Goal: Task Accomplishment & Management: Use online tool/utility

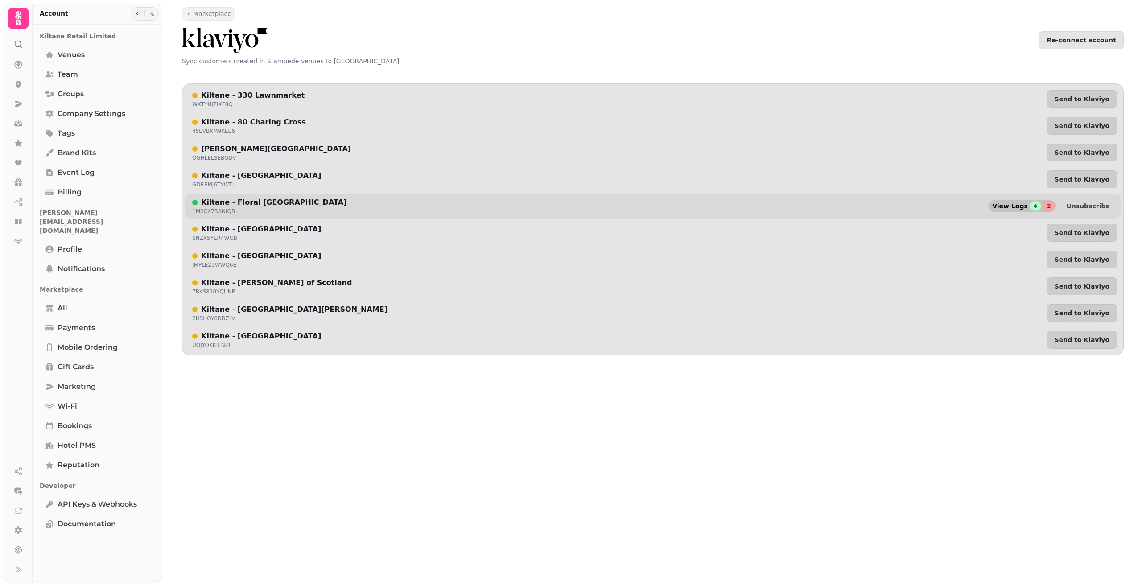
click at [1023, 207] on span "View Logs" at bounding box center [1010, 206] width 36 height 6
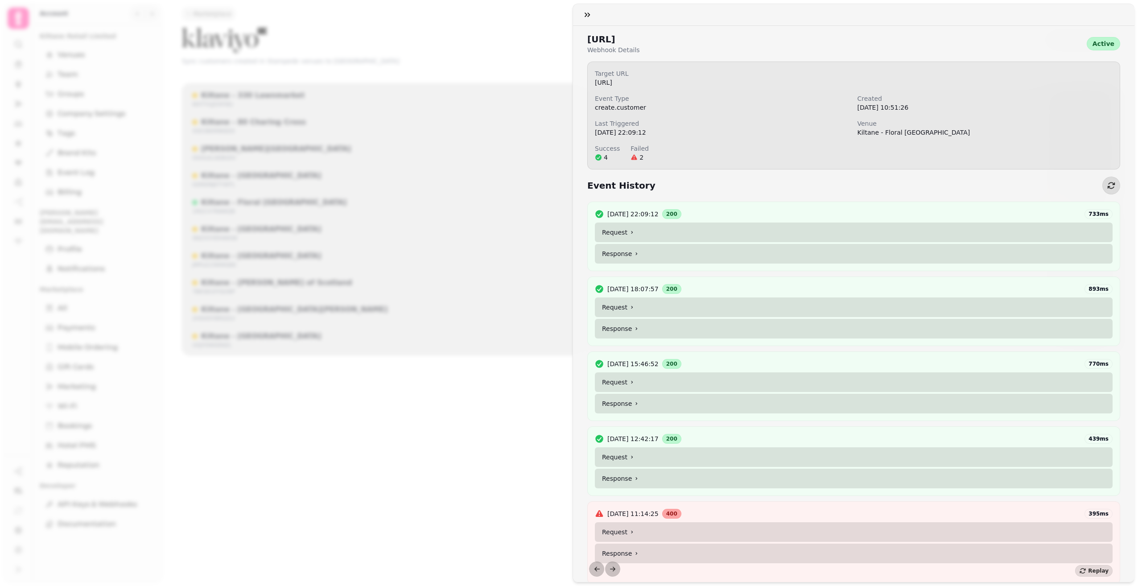
click at [621, 228] on summary "Request" at bounding box center [854, 233] width 518 height 20
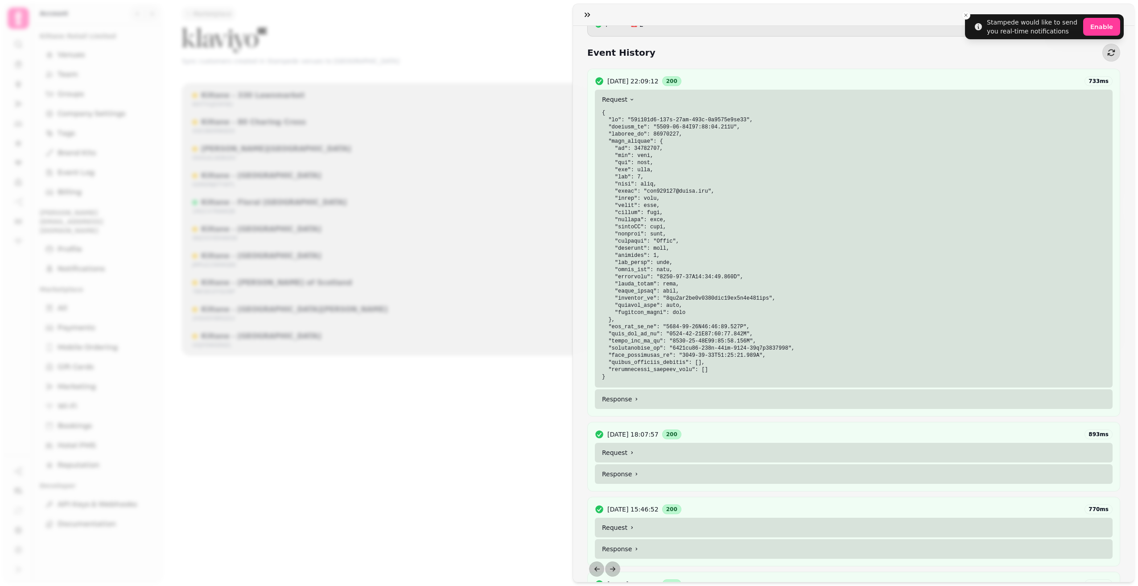
scroll to position [134, 0]
click at [632, 394] on summary "Response" at bounding box center [854, 399] width 518 height 20
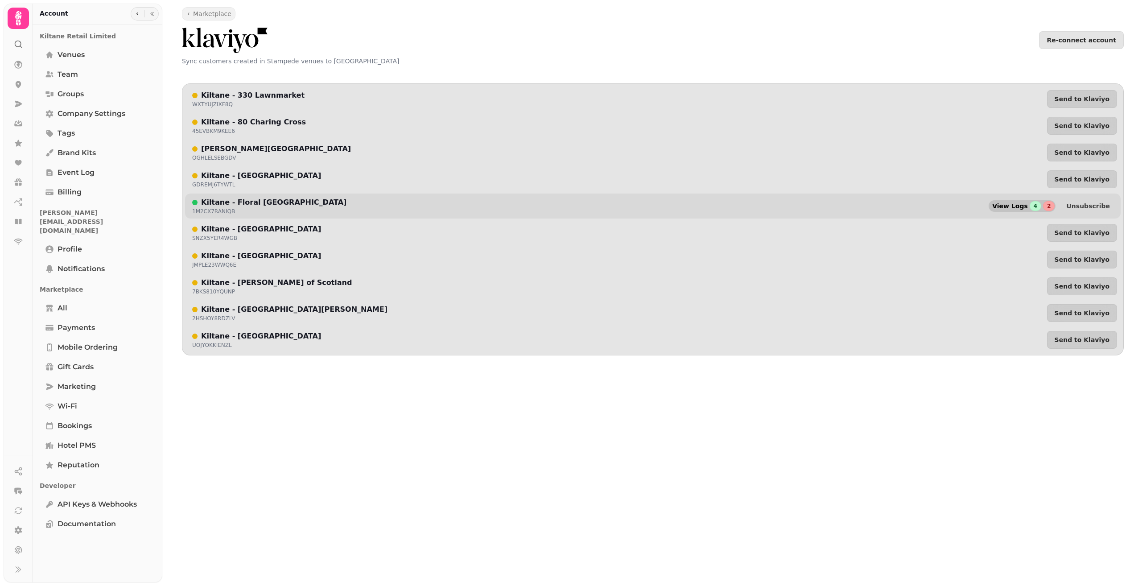
click at [1016, 208] on span "View Logs" at bounding box center [1010, 206] width 36 height 6
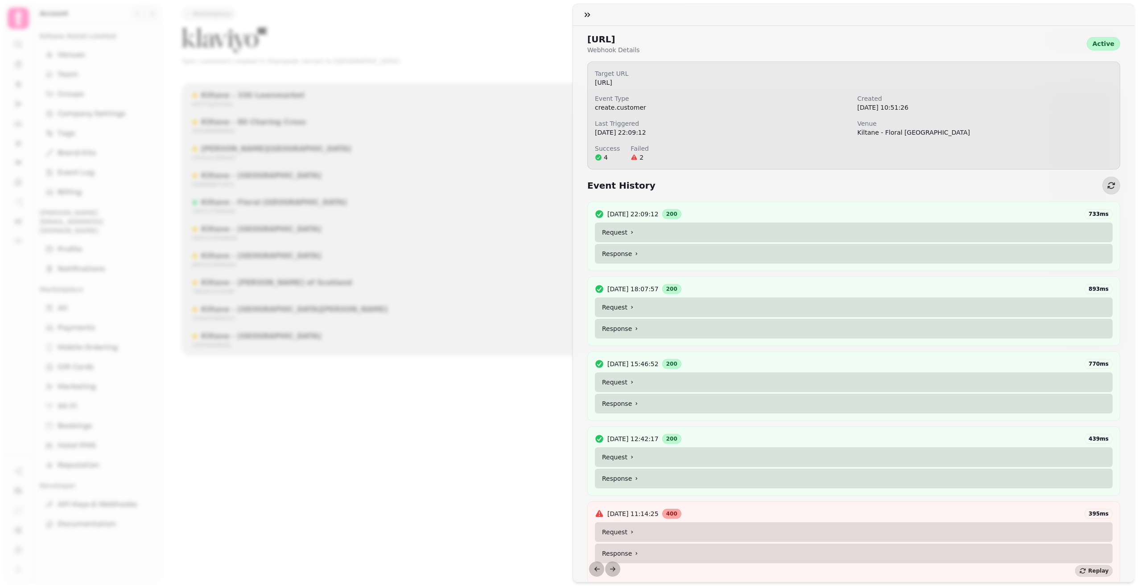
click at [620, 233] on summary "Request" at bounding box center [854, 233] width 518 height 20
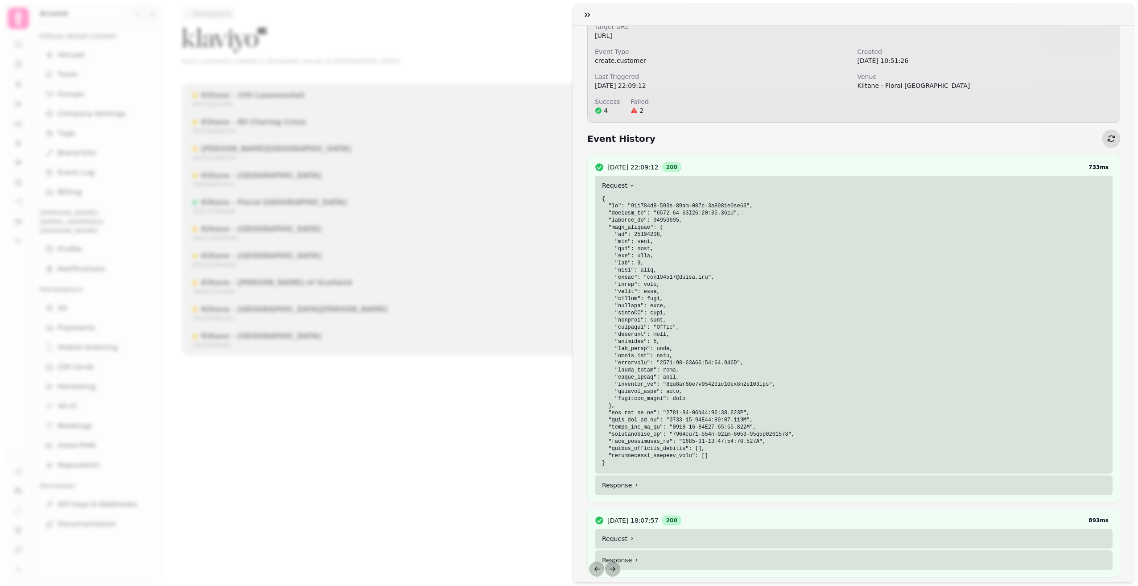
scroll to position [134, 0]
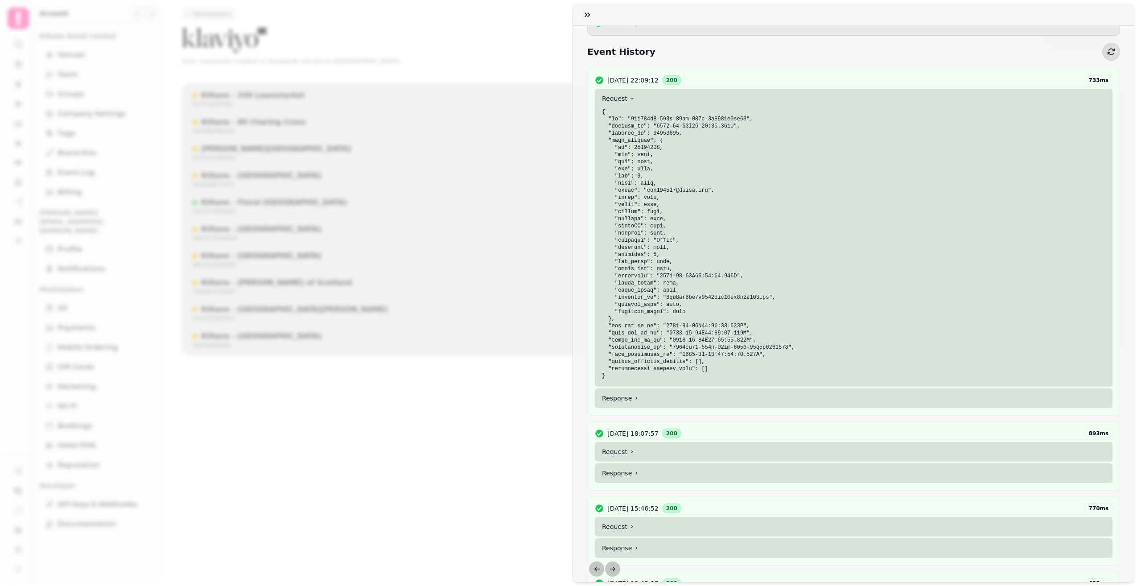
click at [634, 397] on icon at bounding box center [636, 398] width 5 height 5
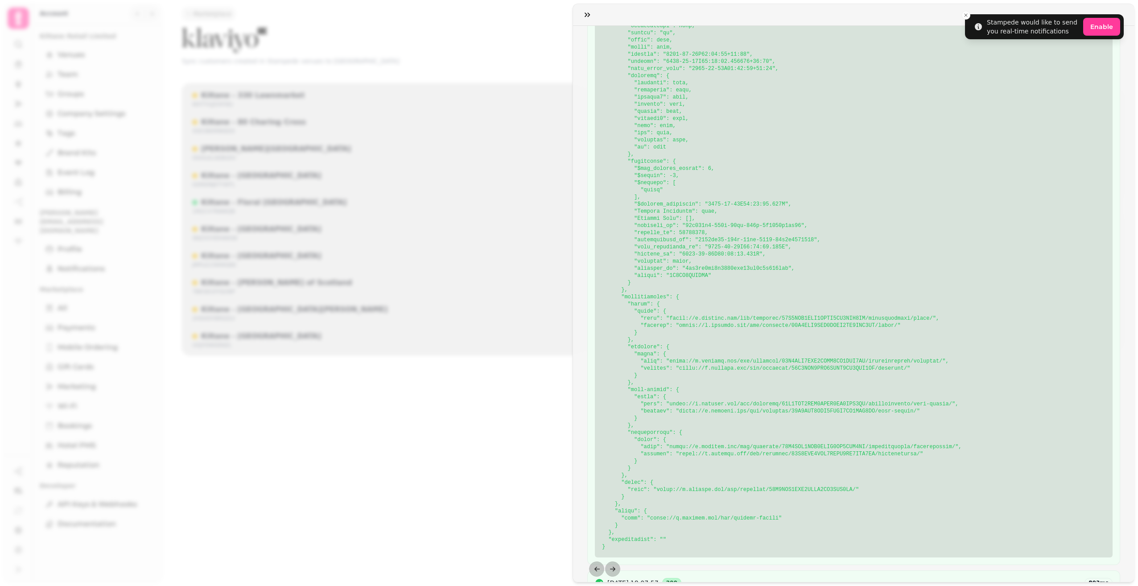
scroll to position [535, 0]
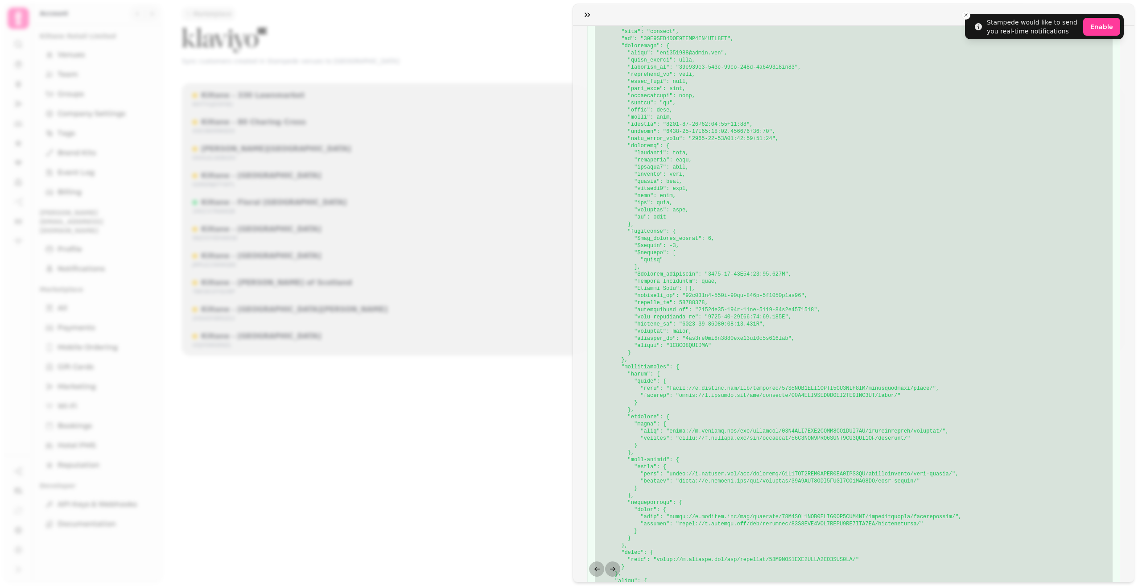
click at [488, 244] on div "https://morpheus.prd.stampede.ai/public/integrations/klaviyo/create-profile?ser…" at bounding box center [569, 300] width 1138 height 572
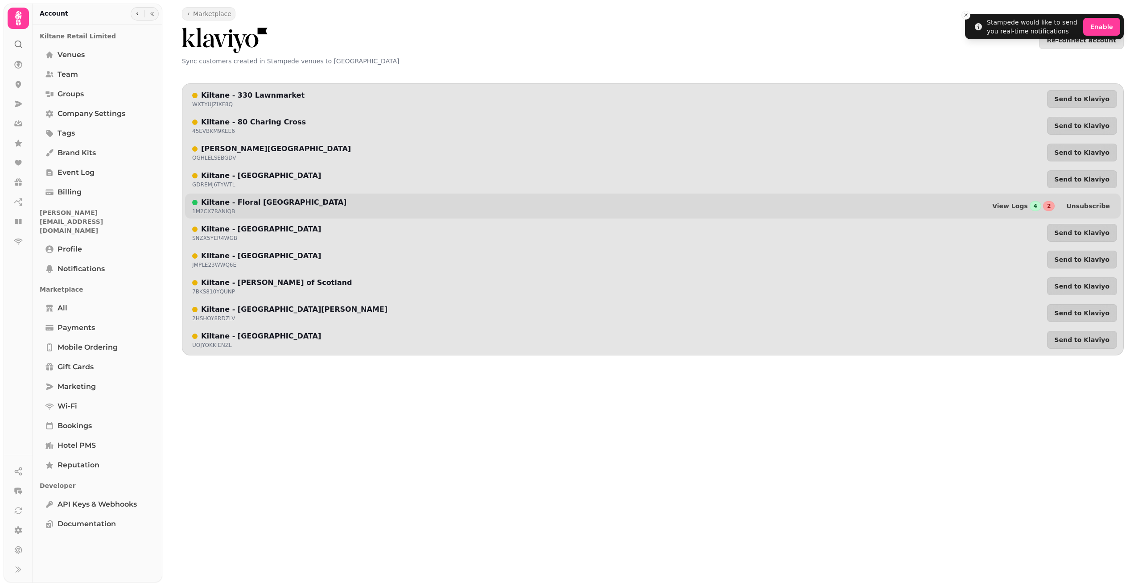
click at [995, 205] on div "Kiltane - Floral St London 1M2CX7RANIQB View Logs 4 2 Unsubscribe" at bounding box center [653, 206] width 936 height 25
click at [1021, 209] on span "View Logs" at bounding box center [1010, 206] width 36 height 6
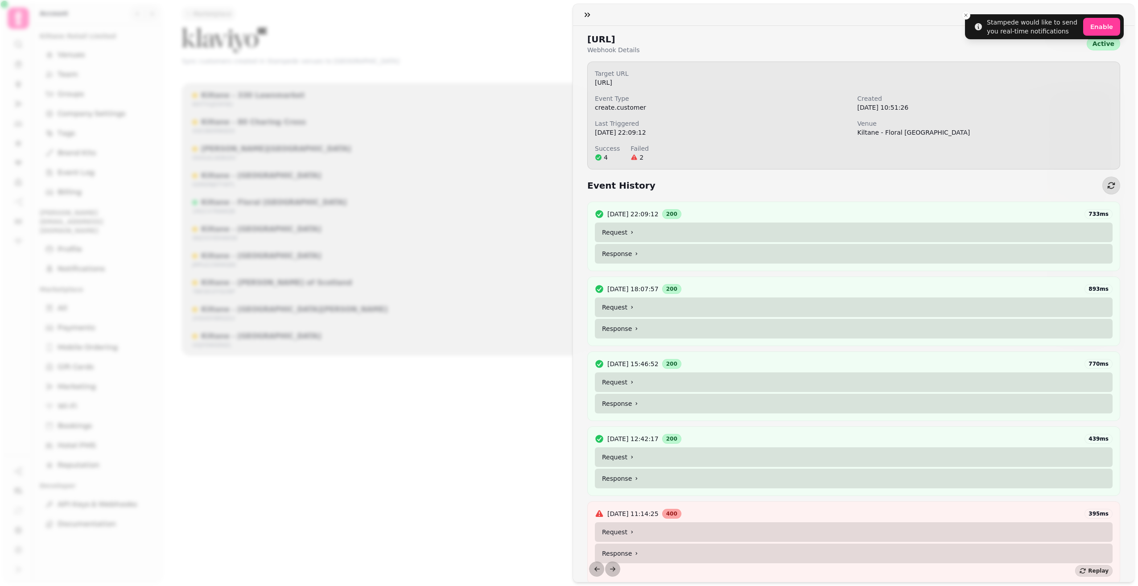
click at [620, 231] on summary "Request" at bounding box center [854, 233] width 518 height 20
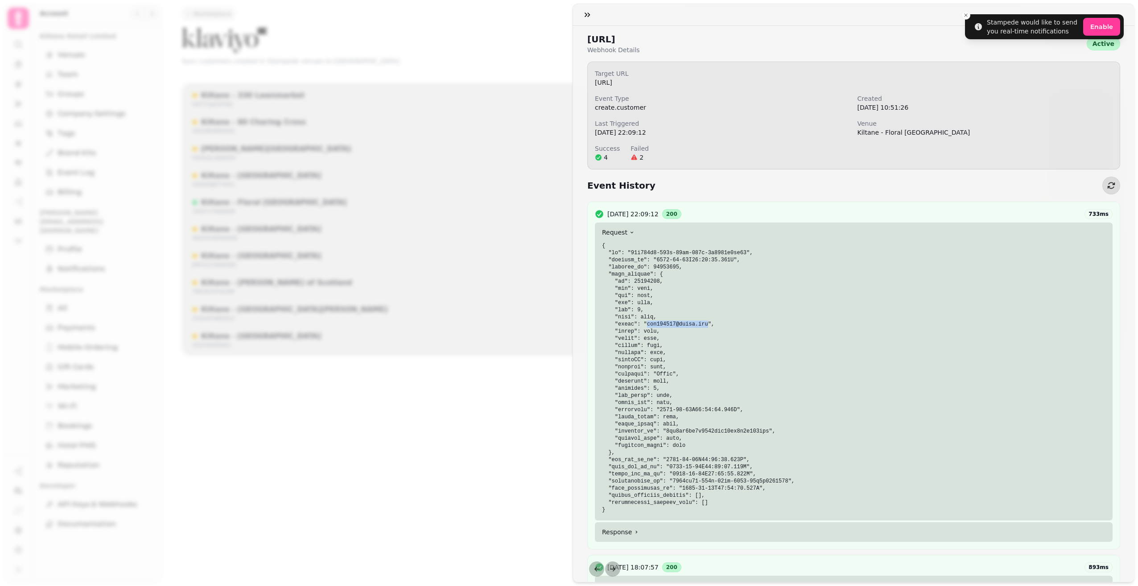
drag, startPoint x: 699, startPoint y: 325, endPoint x: 643, endPoint y: 325, distance: 55.8
click at [643, 325] on code at bounding box center [698, 378] width 193 height 270
copy code "smk761021@gmail.com"
click at [753, 533] on summary "Response" at bounding box center [854, 532] width 518 height 20
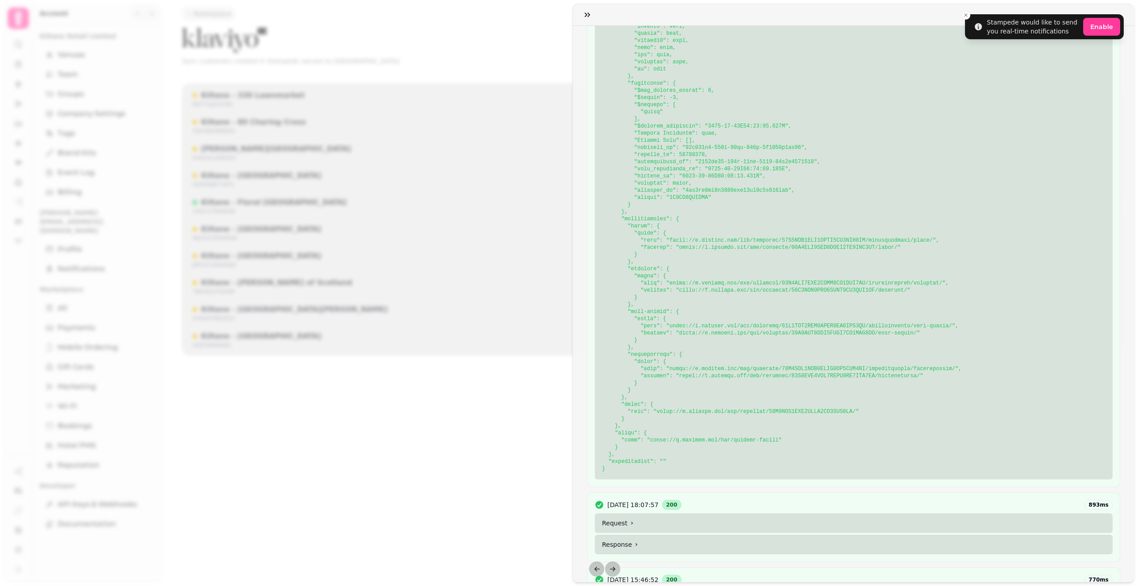
scroll to position [714, 0]
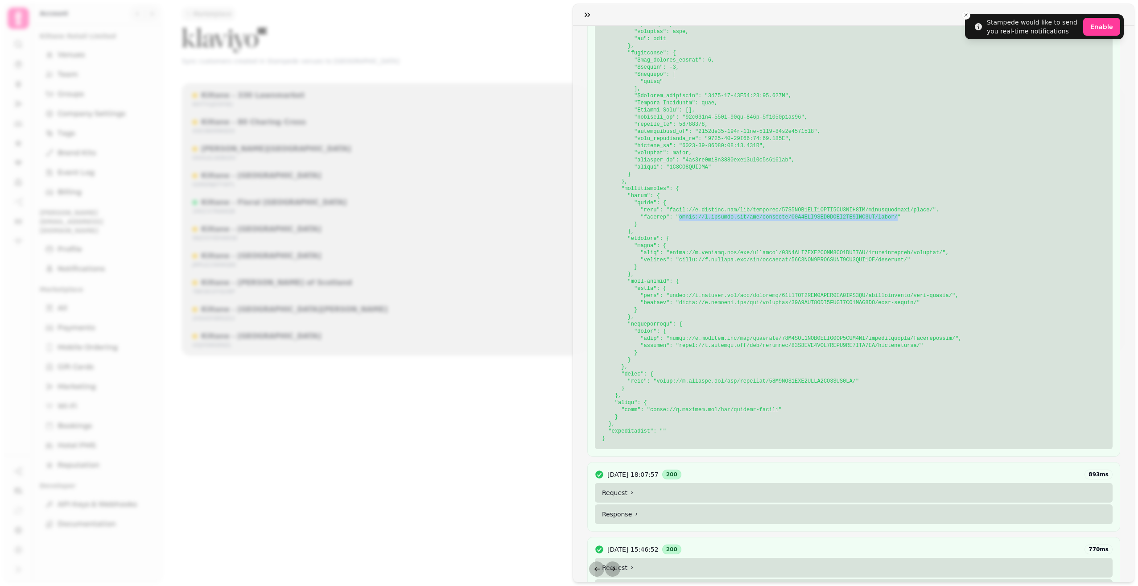
drag, startPoint x: 872, startPoint y: 217, endPoint x: 674, endPoint y: 216, distance: 197.6
click at [674, 216] on code at bounding box center [782, 135] width 360 height 613
copy code "https://a.klaviyo.com/api/profiles/01K2FMR7RNV2SEFD4WP1CGK6DE/lists/"
click at [549, 435] on div "https://morpheus.prd.stampede.ai/public/integrations/klaviyo/create-profile?ser…" at bounding box center [569, 300] width 1138 height 572
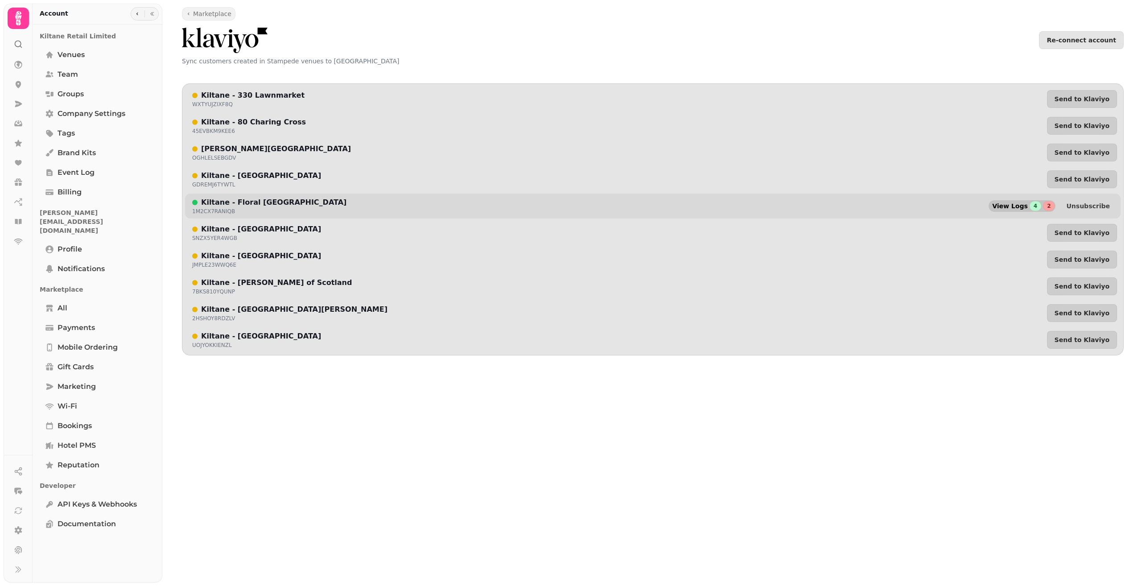
click at [1028, 206] on span "View Logs" at bounding box center [1010, 206] width 36 height 6
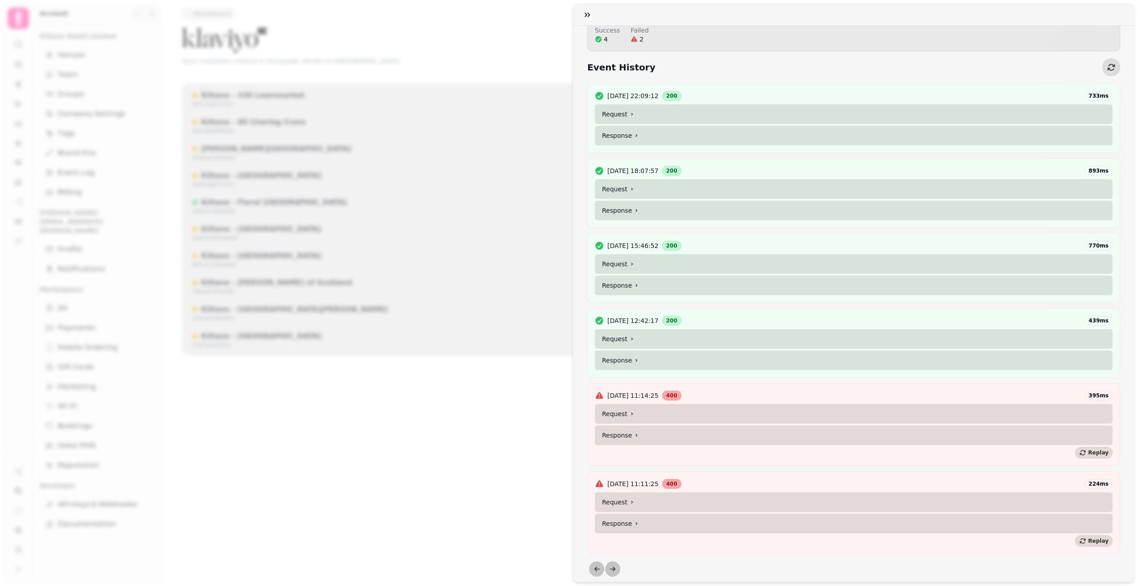
scroll to position [125, 0]
click at [693, 337] on summary "Request" at bounding box center [854, 339] width 518 height 20
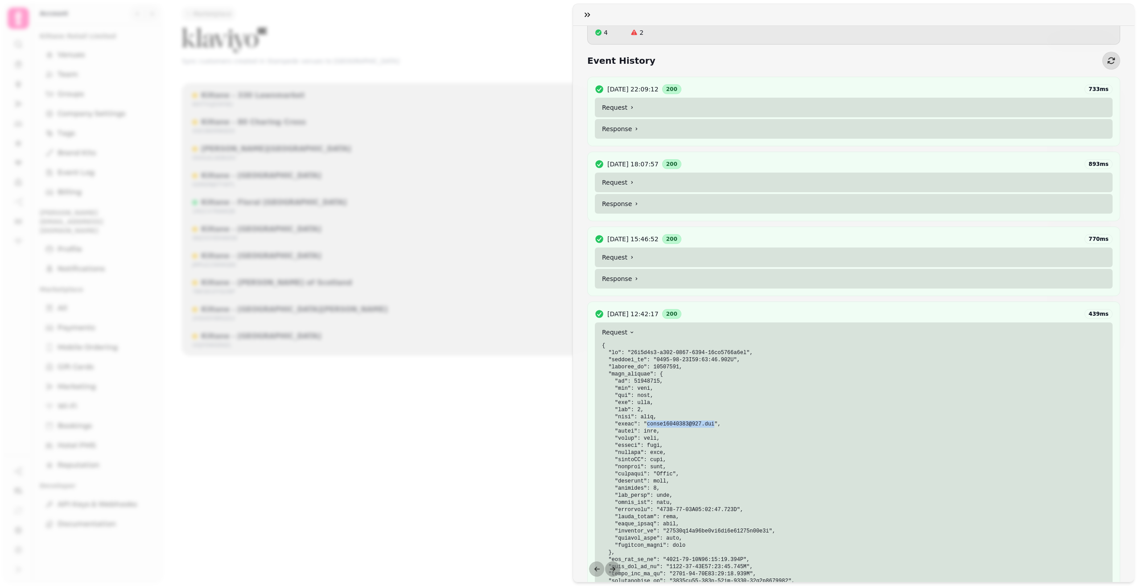
drag, startPoint x: 705, startPoint y: 426, endPoint x: 644, endPoint y: 426, distance: 61.1
click at [644, 426] on code at bounding box center [698, 478] width 193 height 270
copy code "suncj20030821@163.com"
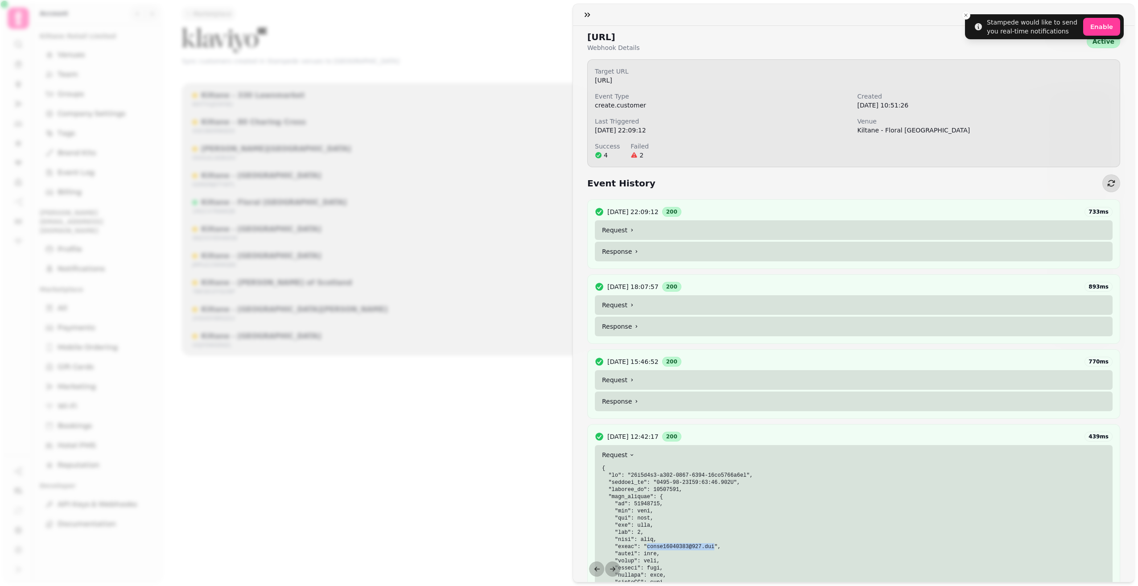
scroll to position [0, 0]
drag, startPoint x: 827, startPoint y: 83, endPoint x: 878, endPoint y: 83, distance: 51.3
click at [878, 83] on p "https://morpheus.prd.stampede.ai/public/integrations/klaviyo/create-profile?ser…" at bounding box center [854, 82] width 518 height 9
copy p "1M2CX7RANIQB"
click at [641, 383] on summary "Request" at bounding box center [854, 382] width 518 height 20
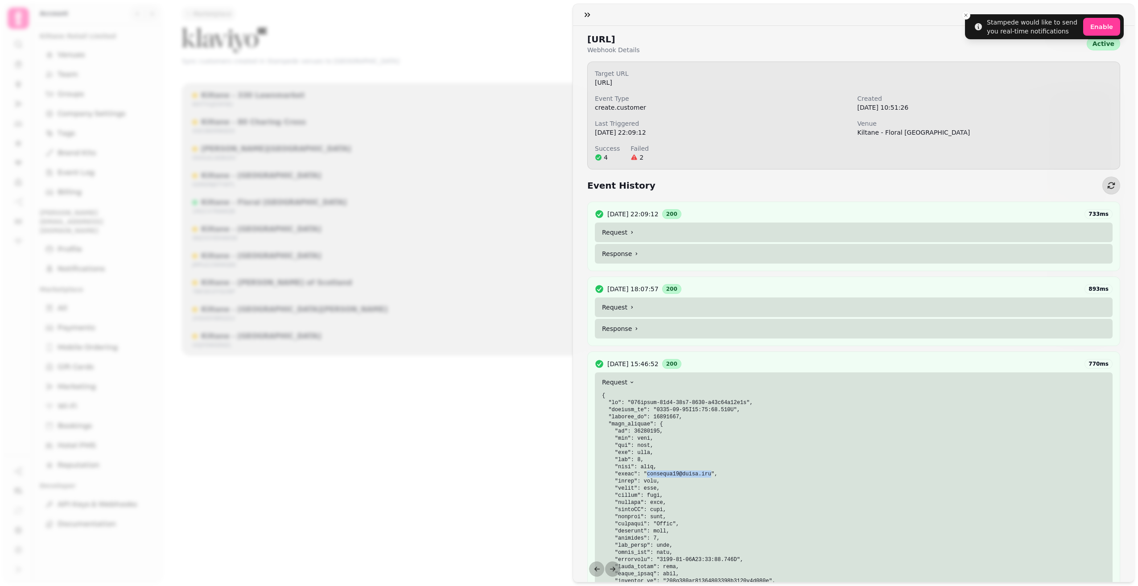
drag, startPoint x: 702, startPoint y: 474, endPoint x: 644, endPoint y: 475, distance: 58.0
click at [644, 475] on code at bounding box center [698, 528] width 193 height 270
copy code "huliyong06@gmail.com"
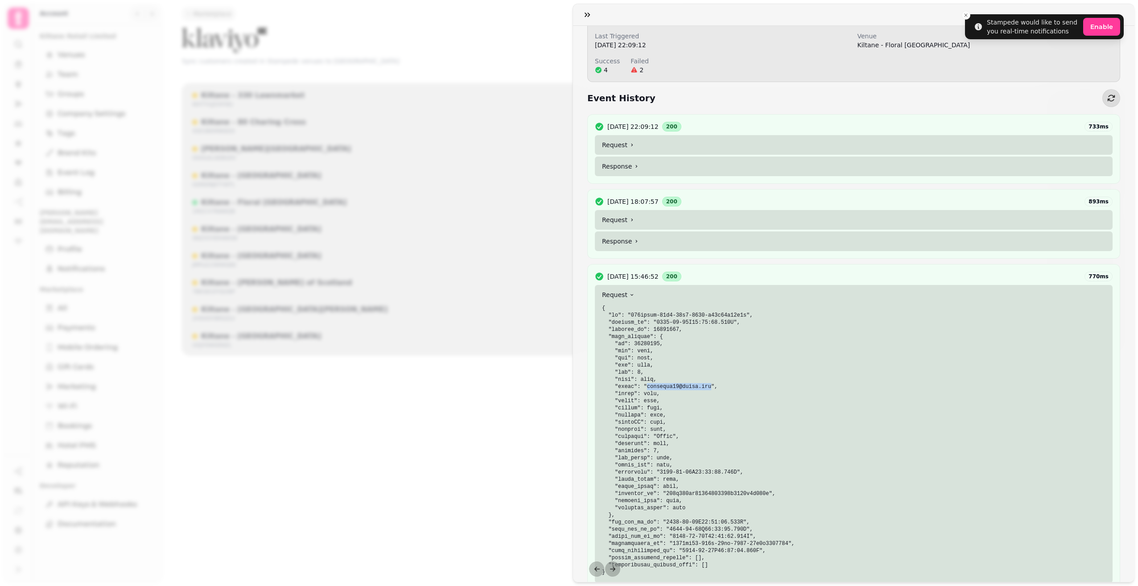
scroll to position [89, 0]
click at [641, 218] on summary "Request" at bounding box center [854, 218] width 518 height 20
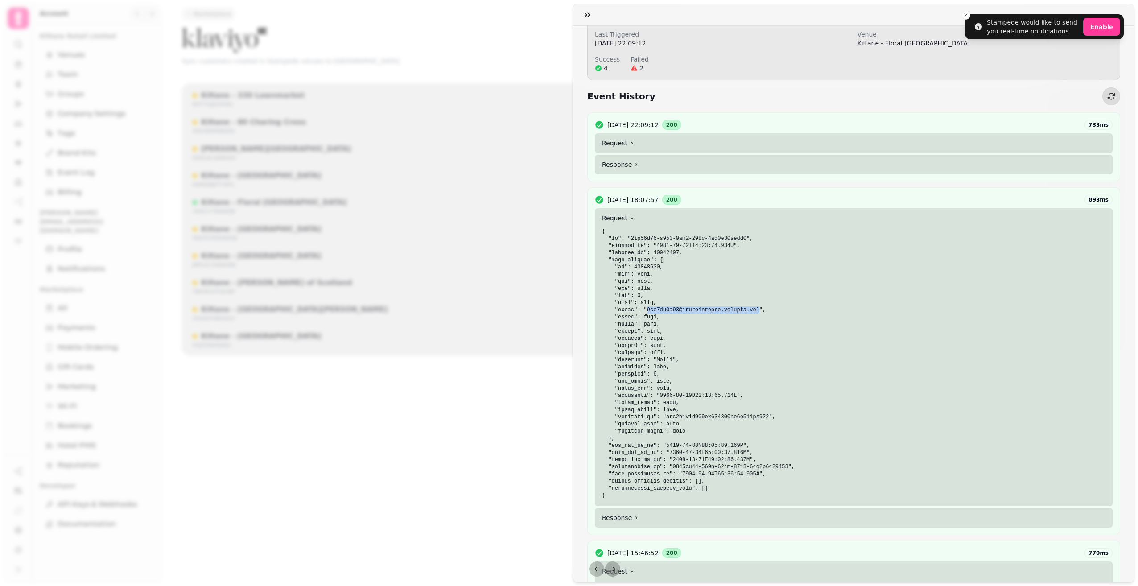
drag, startPoint x: 745, startPoint y: 310, endPoint x: 644, endPoint y: 313, distance: 101.3
click at [644, 313] on pre at bounding box center [854, 363] width 504 height 271
copy code "7hd5qp5q75@privaterelay.appleid.com"
click at [738, 327] on pre at bounding box center [854, 363] width 504 height 271
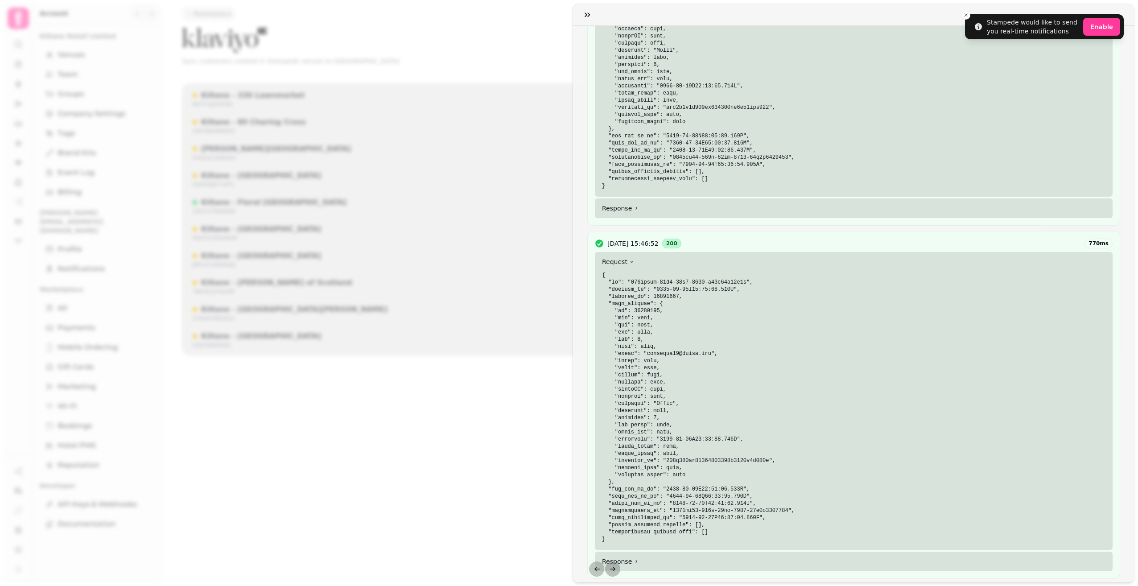
scroll to position [401, 0]
drag, startPoint x: 702, startPoint y: 352, endPoint x: 644, endPoint y: 354, distance: 58.0
click at [644, 354] on code at bounding box center [698, 404] width 193 height 270
copy code "huliyong06@gmail.com"
click at [685, 405] on pre at bounding box center [854, 404] width 504 height 271
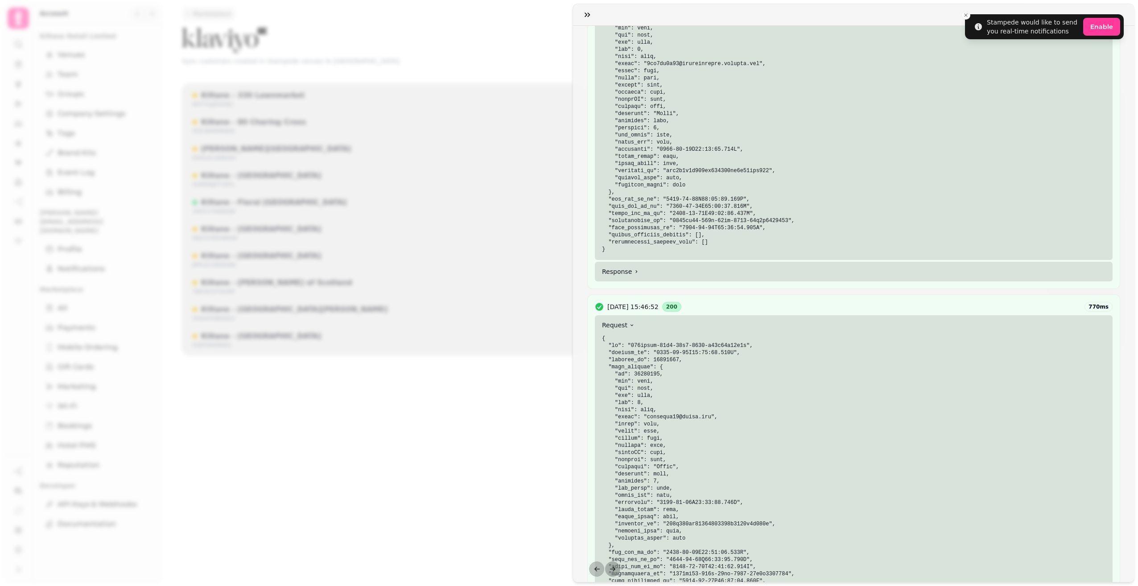
scroll to position [223, 0]
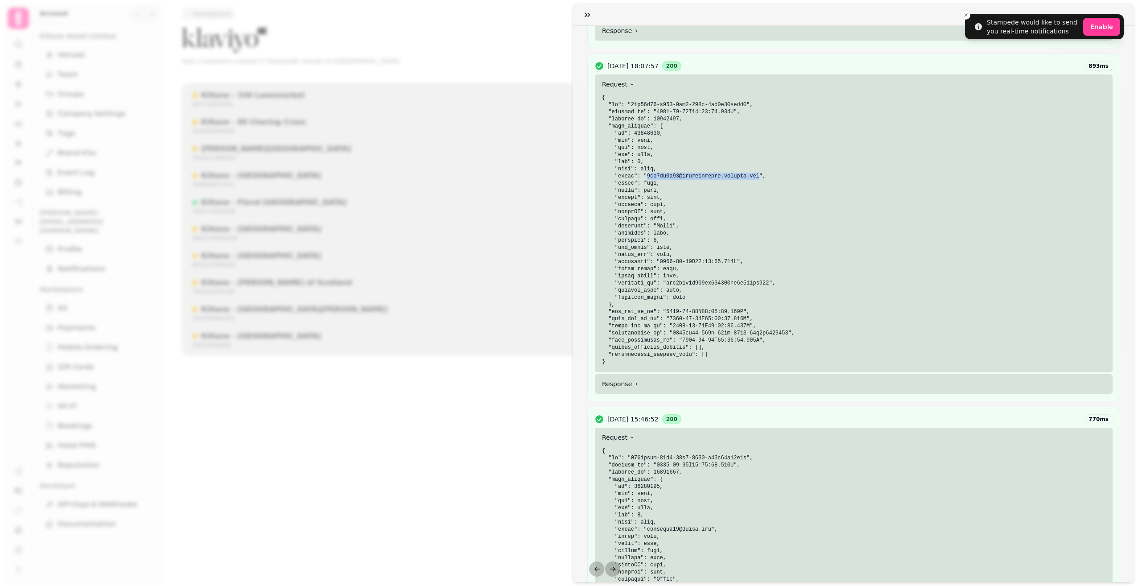
drag, startPoint x: 745, startPoint y: 179, endPoint x: 645, endPoint y: 179, distance: 100.8
click at [645, 179] on pre at bounding box center [854, 229] width 504 height 271
copy code "7hd5qp5q75@privaterelay.appleid.com"
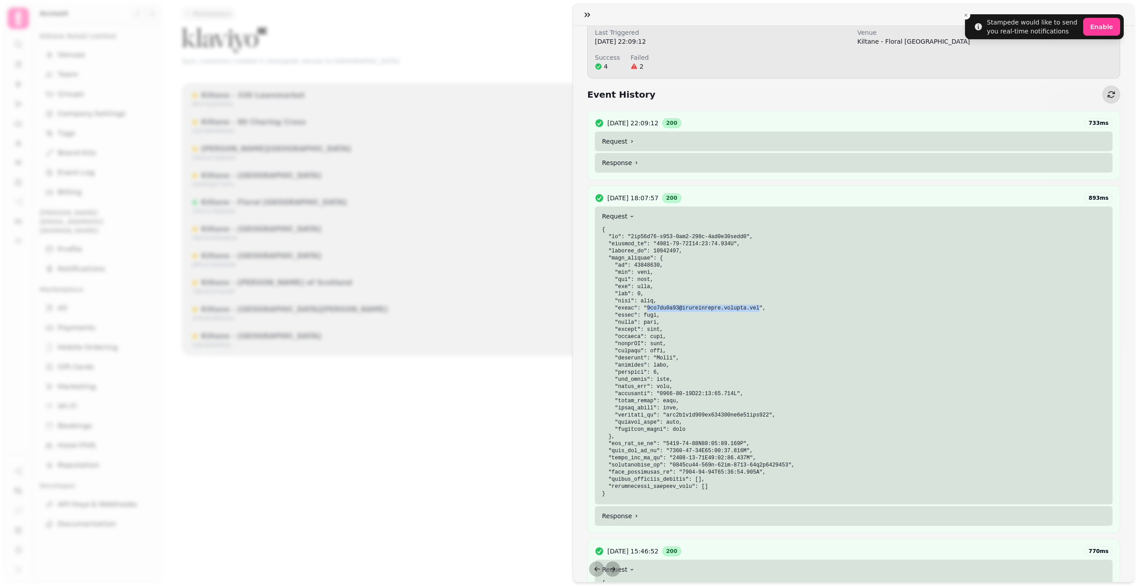
scroll to position [0, 0]
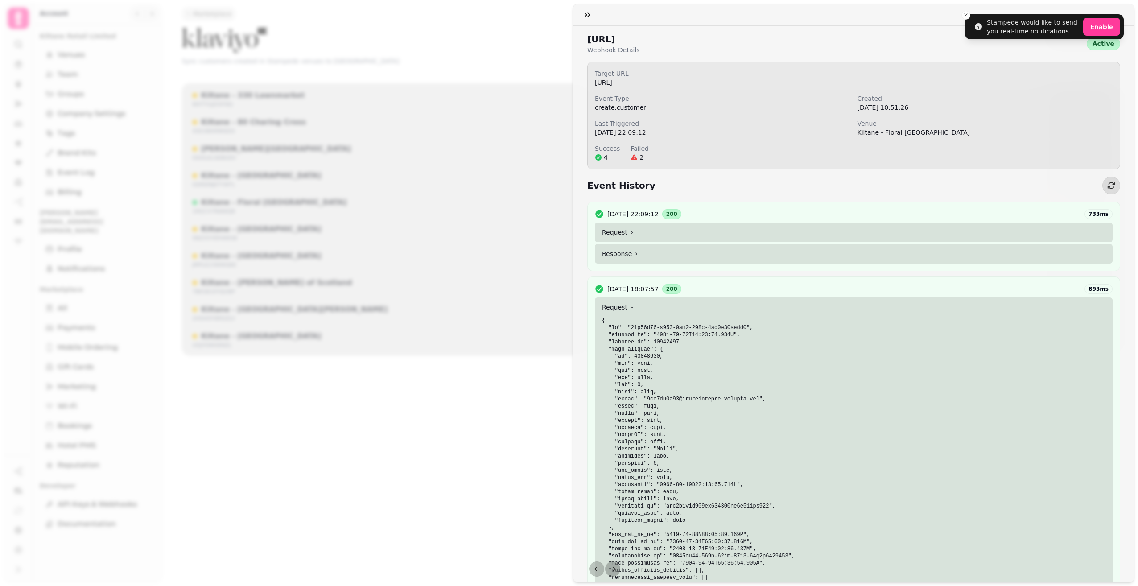
click at [651, 234] on summary "Request" at bounding box center [854, 233] width 518 height 20
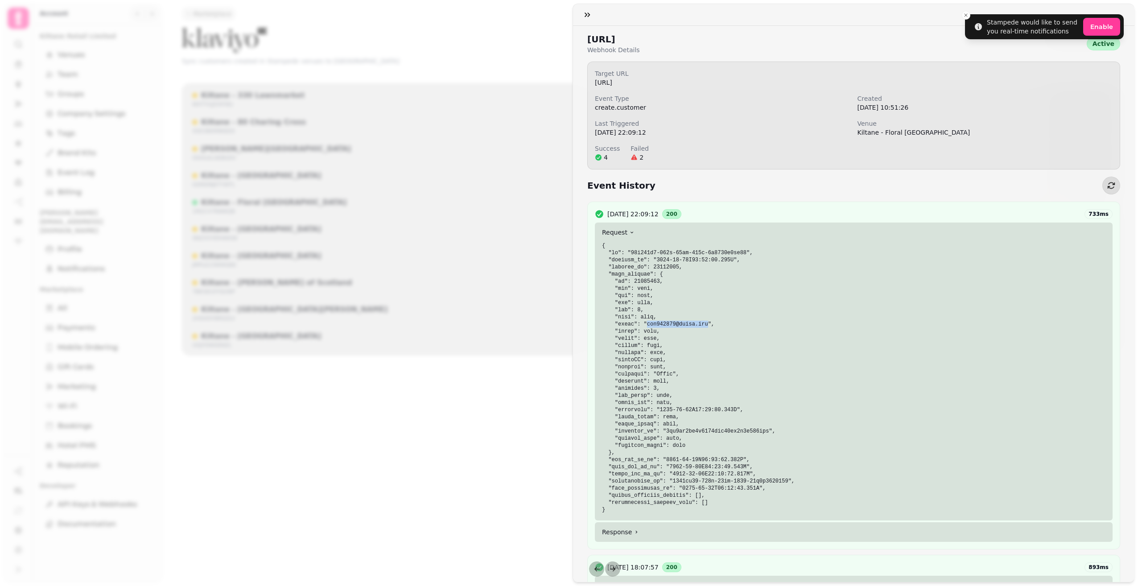
drag, startPoint x: 698, startPoint y: 325, endPoint x: 645, endPoint y: 323, distance: 53.6
click at [645, 323] on code at bounding box center [698, 378] width 193 height 270
copy code "smk761021@gmail.com"
click at [702, 214] on div "12 Aug 2025 22:09:12 200 733 ms" at bounding box center [854, 214] width 518 height 10
click at [653, 215] on span "12 Aug 2025 22:09:12" at bounding box center [633, 214] width 51 height 9
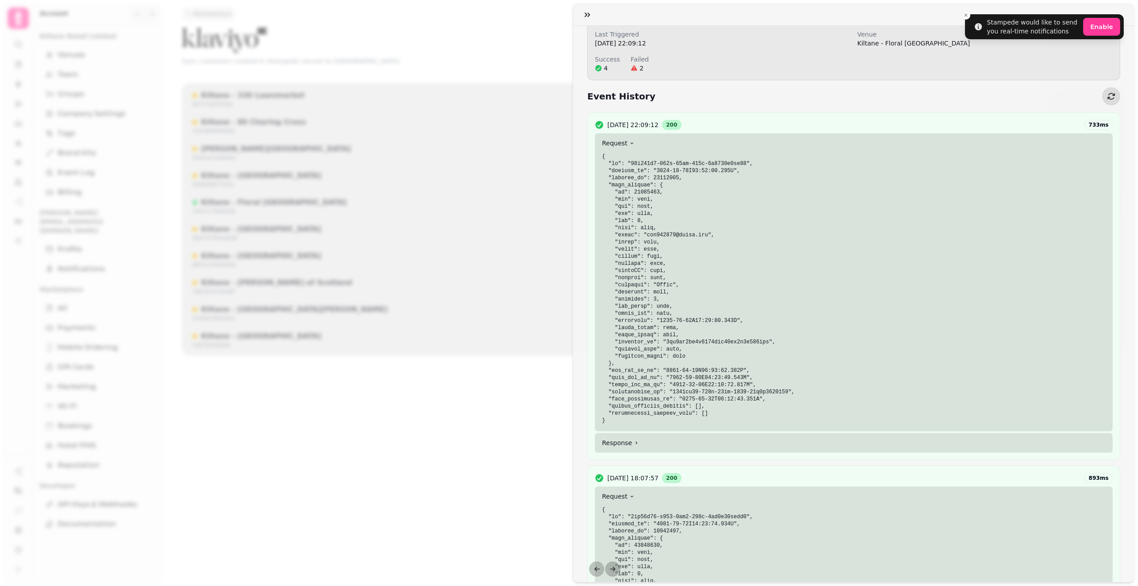
scroll to position [89, 0]
drag, startPoint x: 698, startPoint y: 235, endPoint x: 646, endPoint y: 236, distance: 51.3
click at [646, 236] on code at bounding box center [698, 288] width 193 height 270
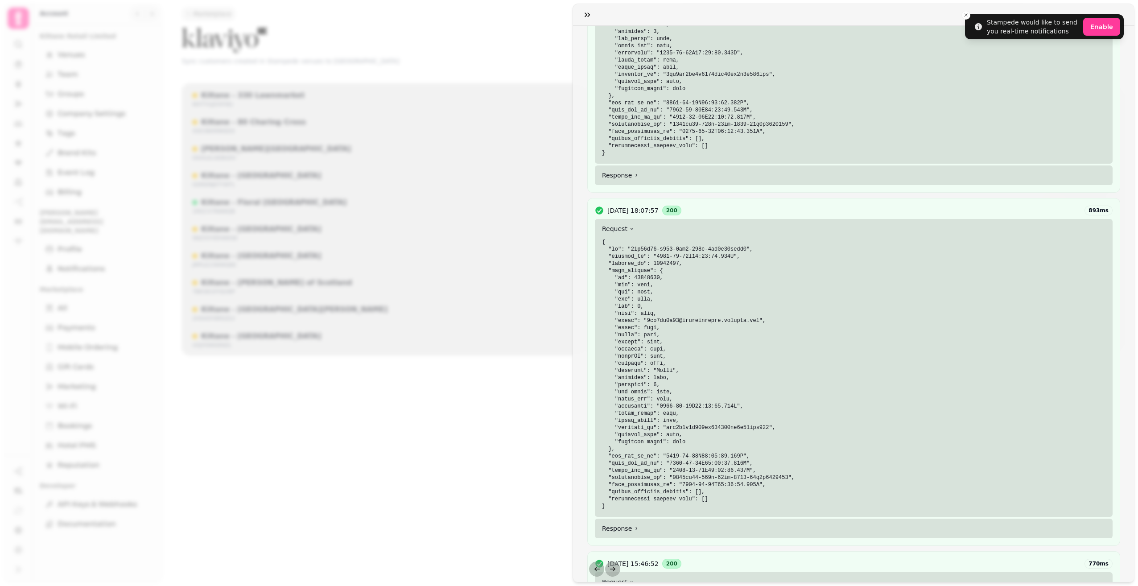
scroll to position [223, 0]
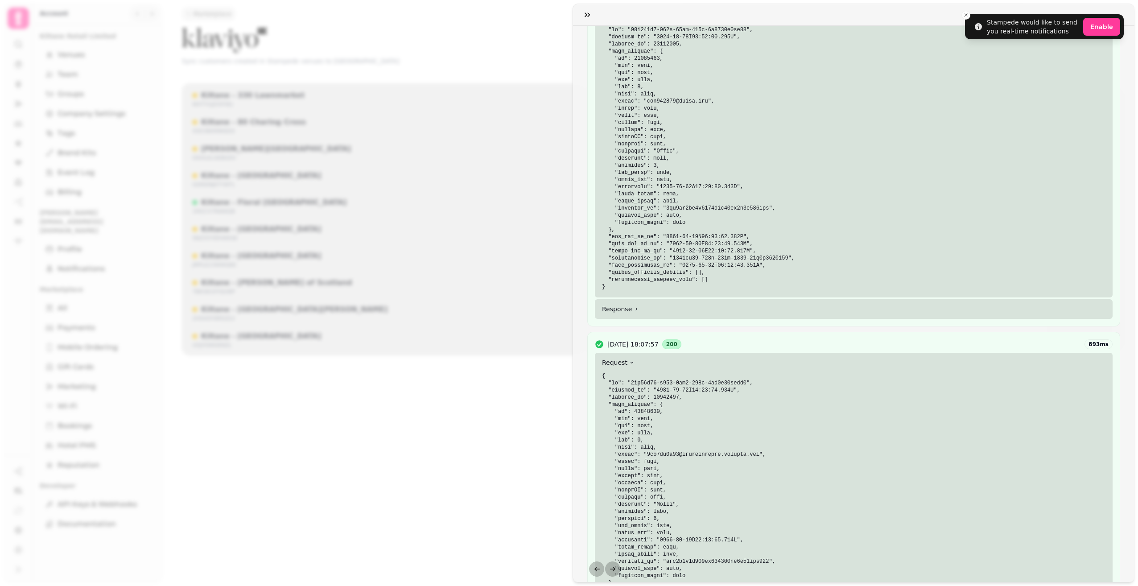
click at [701, 103] on code at bounding box center [698, 155] width 193 height 270
drag, startPoint x: 700, startPoint y: 103, endPoint x: 644, endPoint y: 103, distance: 55.8
click at [644, 103] on code at bounding box center [698, 155] width 193 height 270
copy code "smk761021@gmail.com"
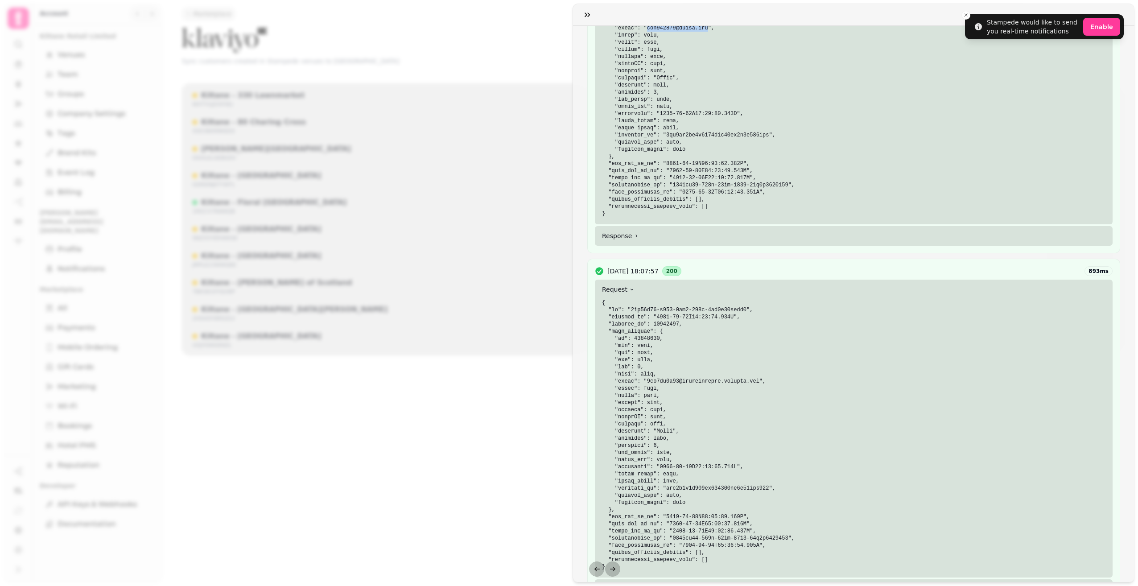
scroll to position [312, 0]
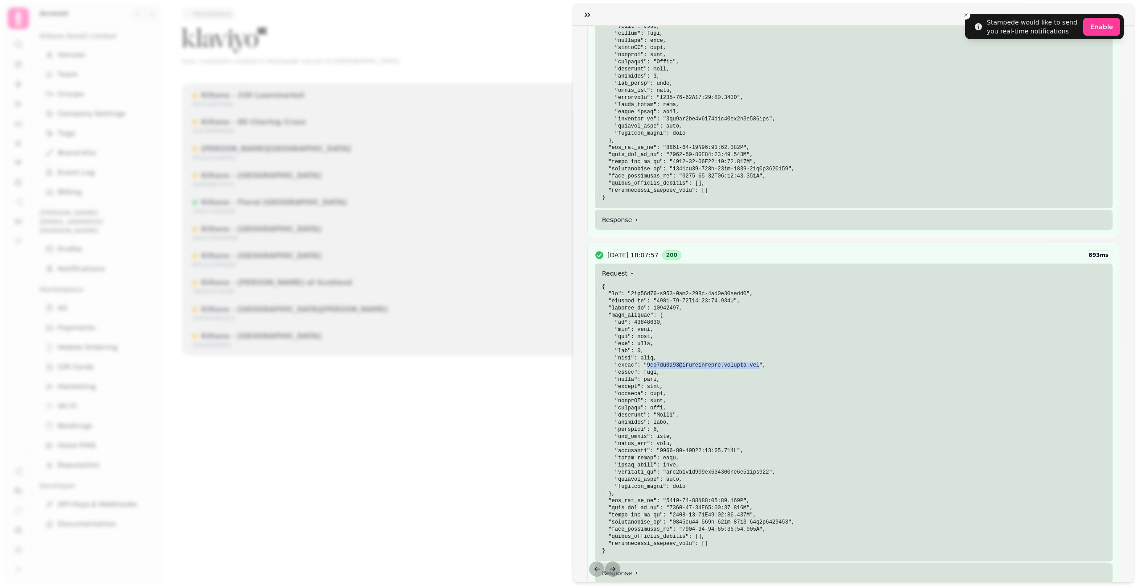
drag, startPoint x: 745, startPoint y: 365, endPoint x: 645, endPoint y: 367, distance: 100.8
click at [645, 367] on code at bounding box center [698, 419] width 193 height 270
copy code "7hd5qp5q75@privaterelay.appleid.com"
click at [591, 15] on icon "button" at bounding box center [587, 14] width 9 height 9
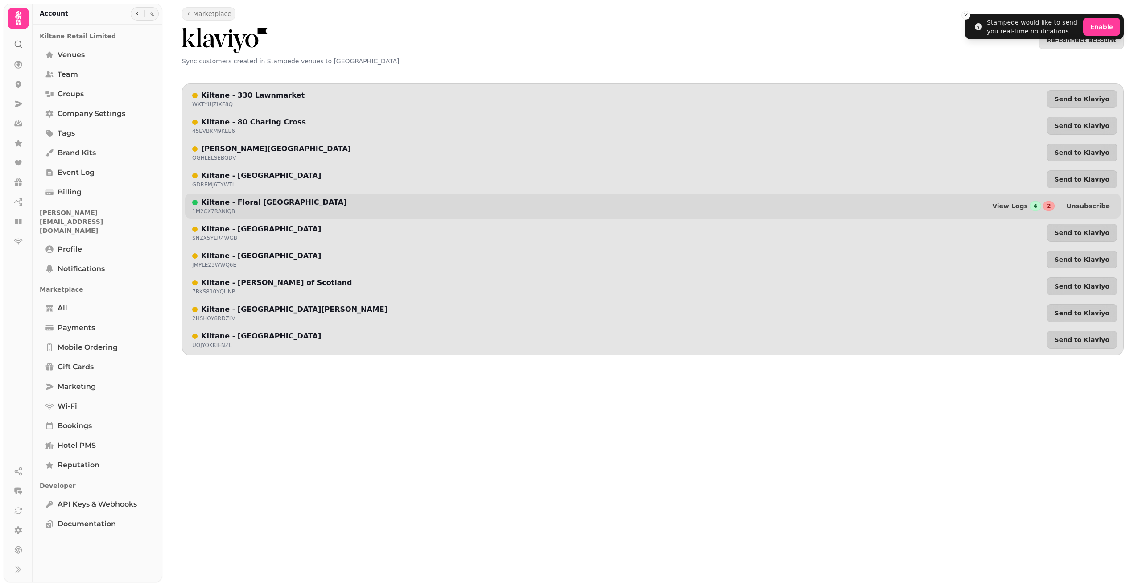
click at [893, 206] on div "Kiltane - Floral St London 1M2CX7RANIQB View Logs 4 2 Unsubscribe" at bounding box center [653, 206] width 936 height 25
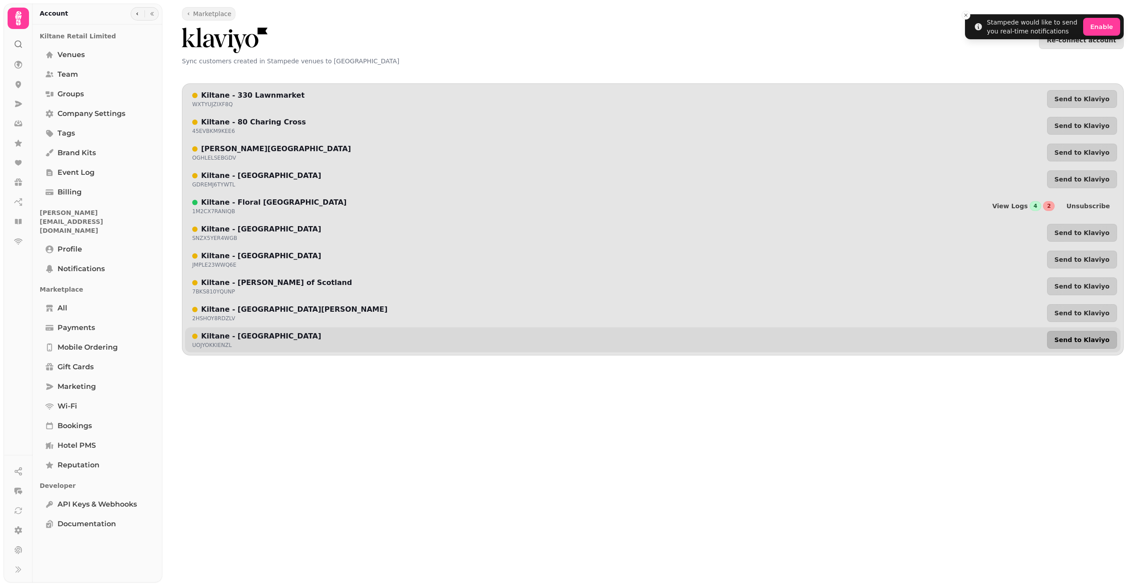
click at [1099, 339] on span "Send to Klaviyo" at bounding box center [1082, 340] width 55 height 6
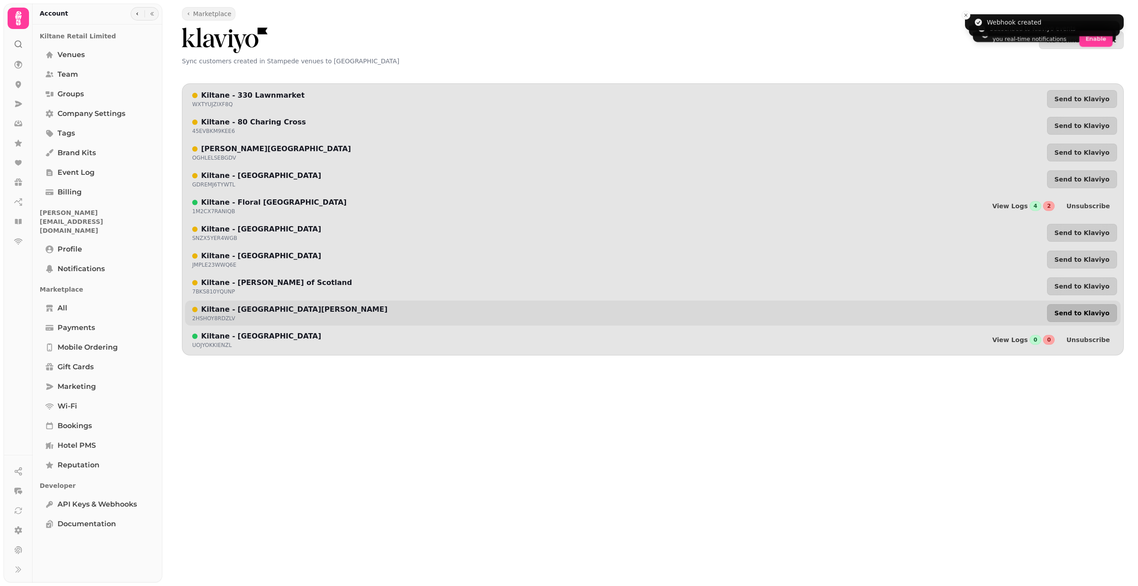
click at [1099, 313] on span "Send to Klaviyo" at bounding box center [1082, 313] width 55 height 6
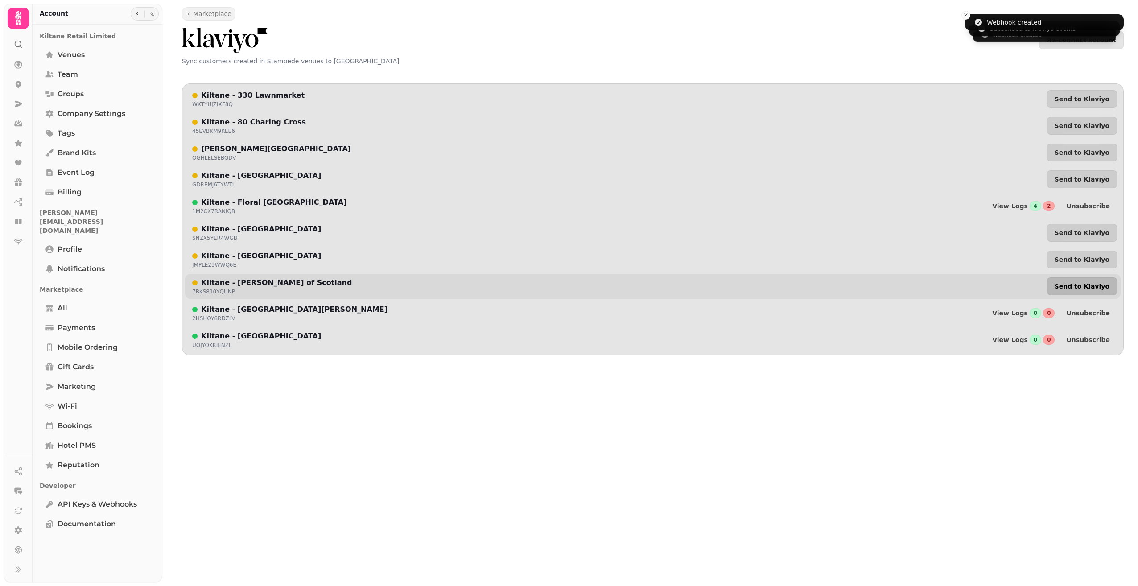
click at [1100, 289] on span "Send to Klaviyo" at bounding box center [1082, 286] width 55 height 6
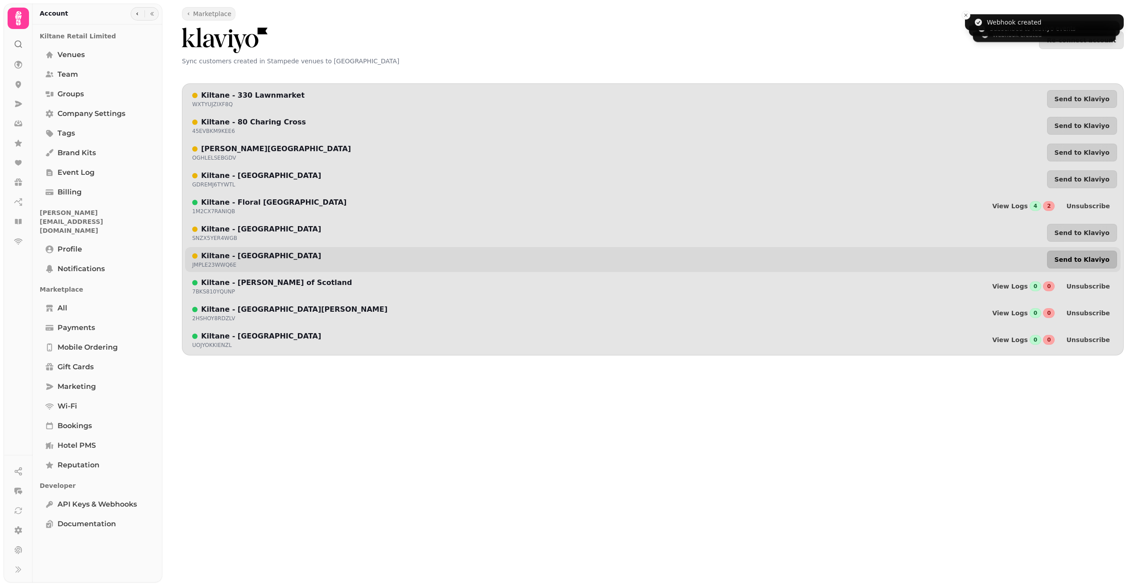
click at [1095, 261] on span "Send to Klaviyo" at bounding box center [1082, 259] width 55 height 6
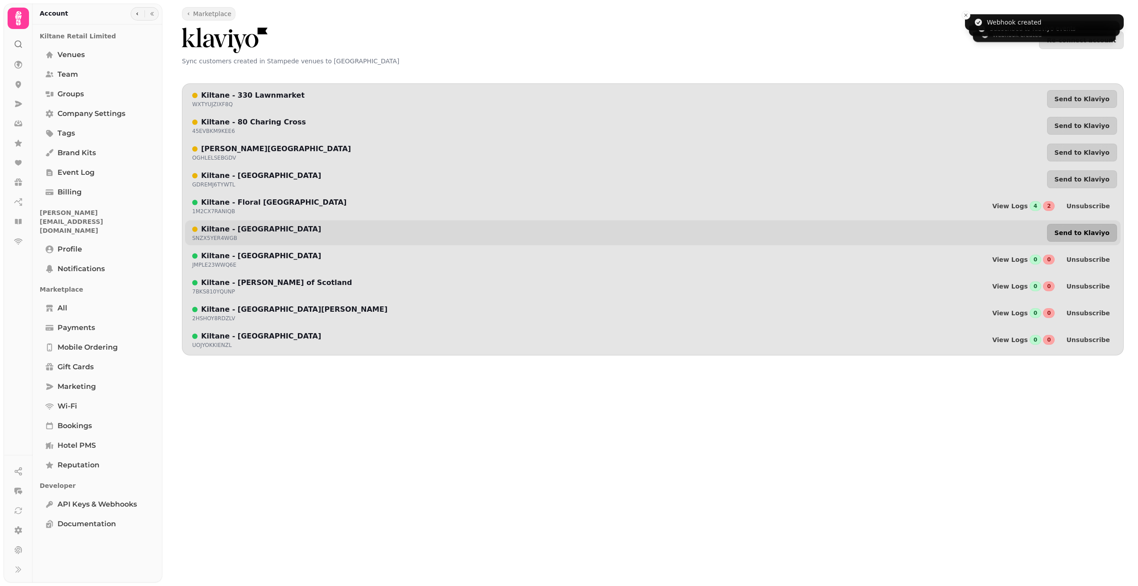
click at [1103, 236] on span "Send to Klaviyo" at bounding box center [1082, 233] width 55 height 6
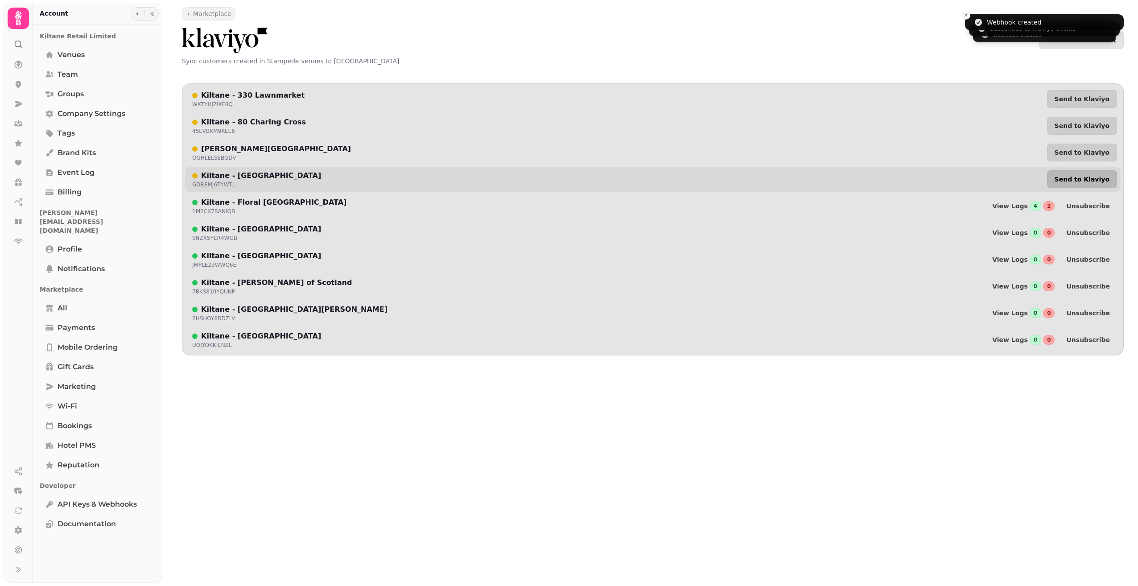
click at [1095, 176] on span "Send to Klaviyo" at bounding box center [1082, 179] width 55 height 6
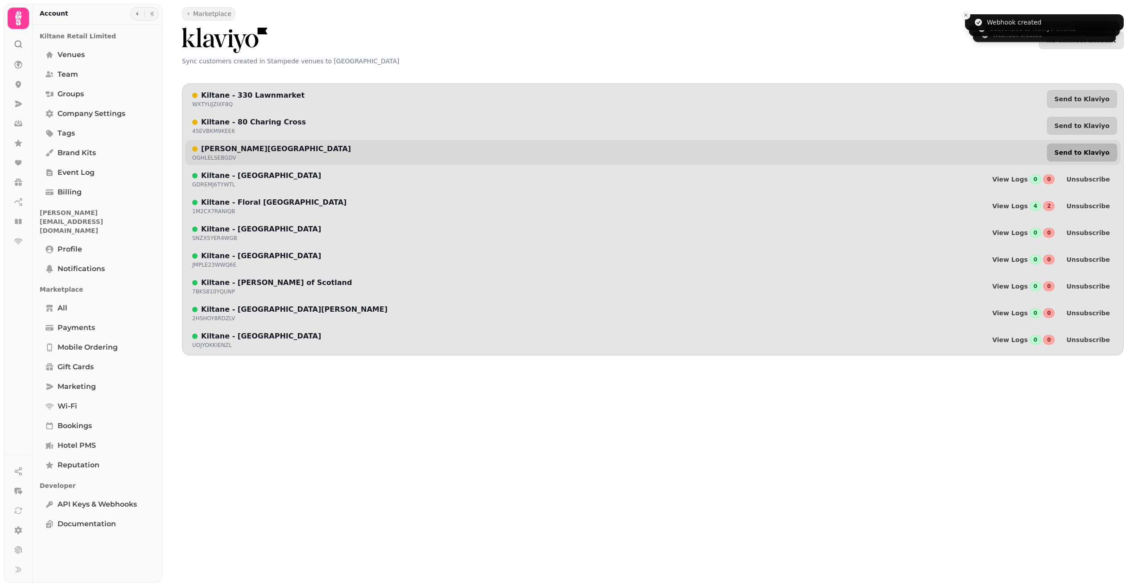
click at [1094, 152] on span "Send to Klaviyo" at bounding box center [1082, 152] width 55 height 6
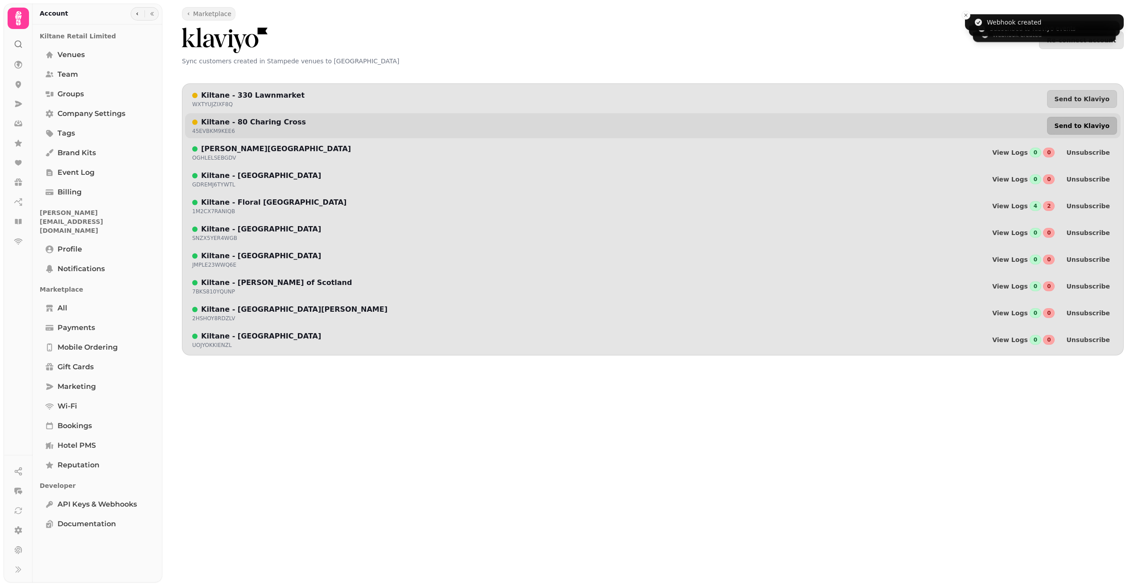
click at [1091, 123] on span "Send to Klaviyo" at bounding box center [1082, 126] width 55 height 6
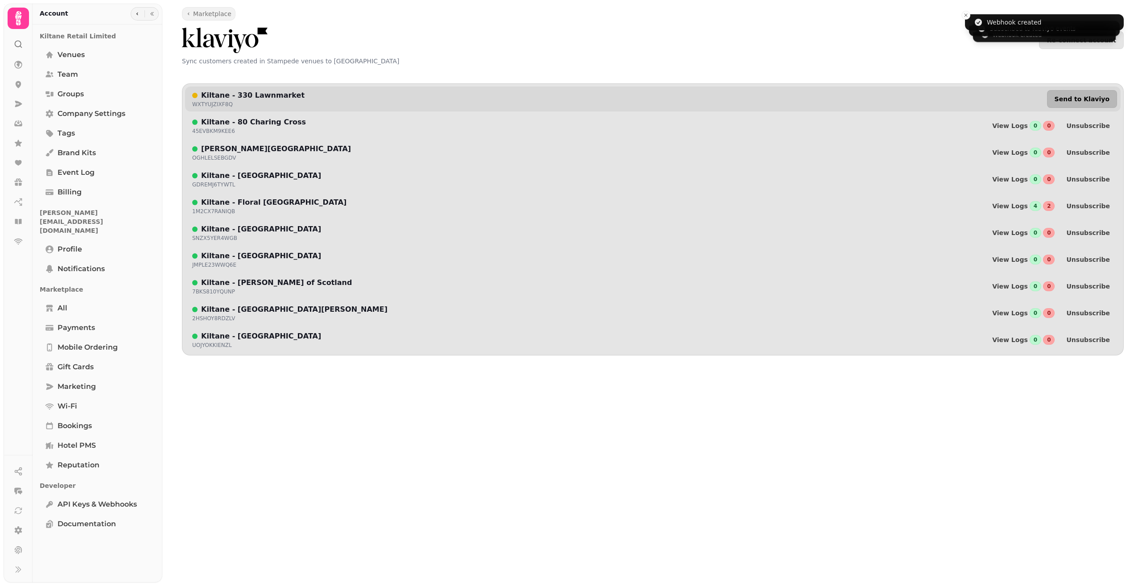
click at [1084, 98] on span "Send to Klaviyo" at bounding box center [1082, 99] width 55 height 6
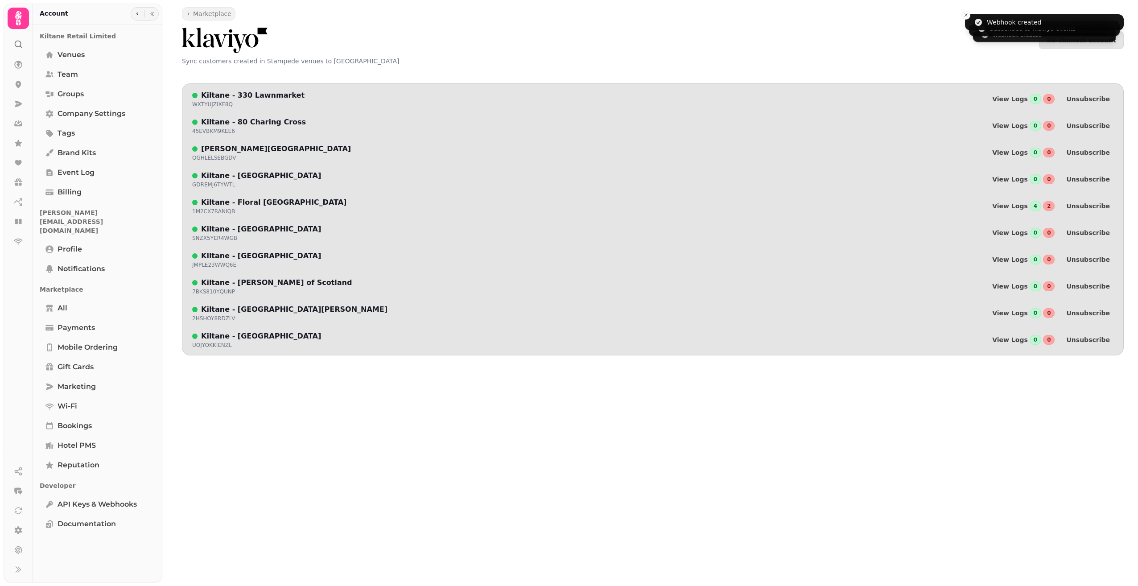
click at [875, 414] on div "Marketplace Re-connect account Sync customers created in Stampede venues to Kla…" at bounding box center [650, 293] width 976 height 586
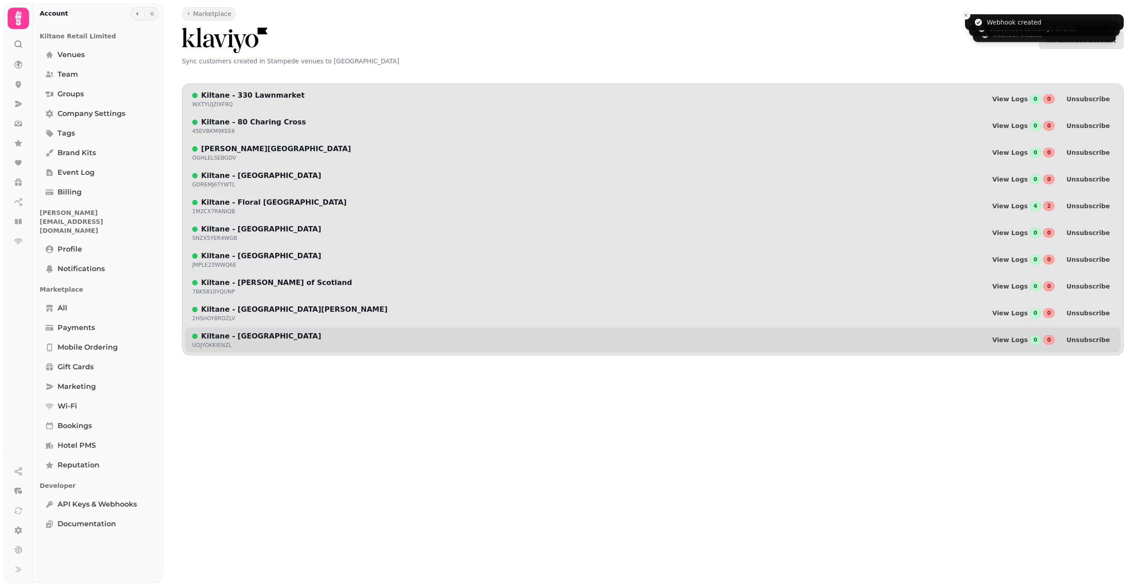
click at [231, 336] on p "Kiltane - [GEOGRAPHIC_DATA]" at bounding box center [261, 336] width 120 height 11
click at [1023, 339] on span "View Logs" at bounding box center [1010, 340] width 36 height 6
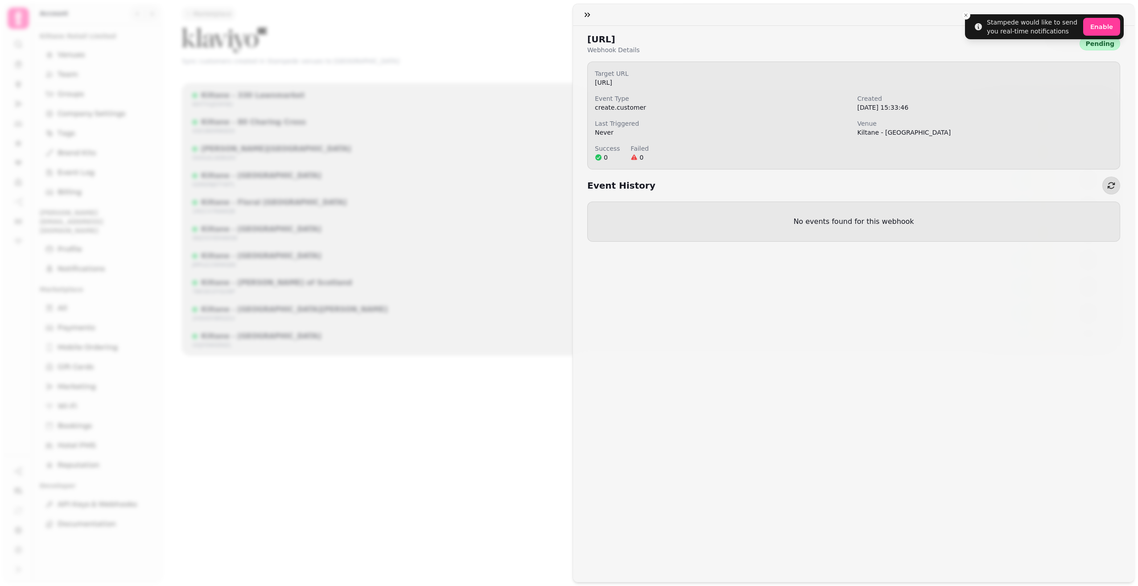
drag, startPoint x: 929, startPoint y: 40, endPoint x: 971, endPoint y: 46, distance: 42.3
click at [640, 46] on div "https://morpheus.prd.stampede.ai/public/integrations/klaviyo/create-profile?ser…" at bounding box center [613, 43] width 53 height 21
drag, startPoint x: 971, startPoint y: 46, endPoint x: 956, endPoint y: 55, distance: 17.6
click at [956, 55] on div "https://morpheus.prd.stampede.ai/public/integrations/klaviyo/create-profile?ser…" at bounding box center [854, 135] width 562 height 219
click at [583, 14] on button "button" at bounding box center [588, 15] width 18 height 18
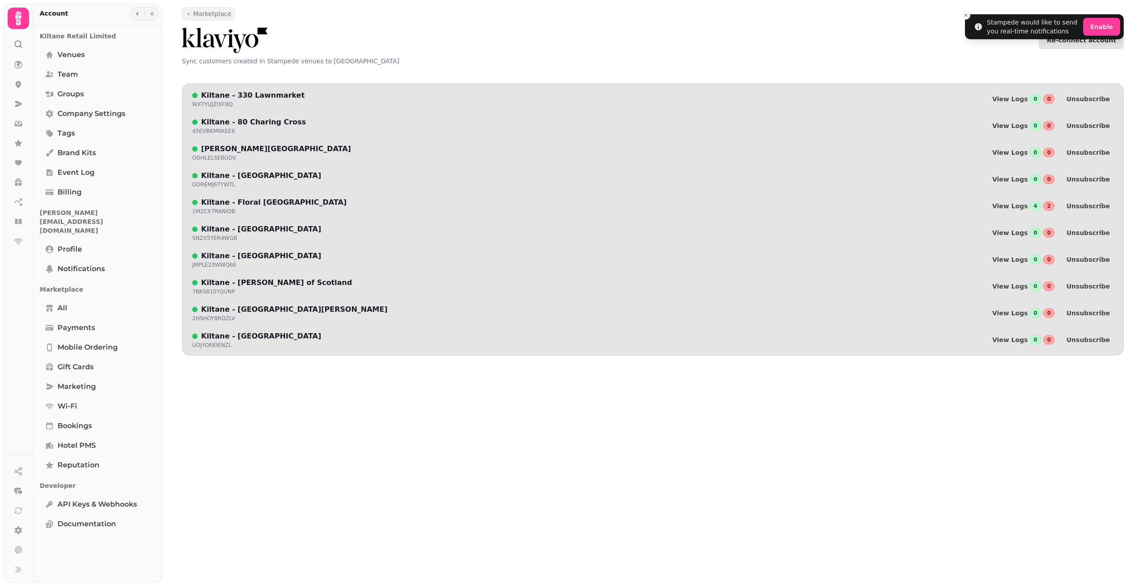
click at [543, 387] on div "Marketplace Re-connect account Sync customers created in Stampede venues to Kla…" at bounding box center [650, 293] width 976 height 586
